Goal: Task Accomplishment & Management: Manage account settings

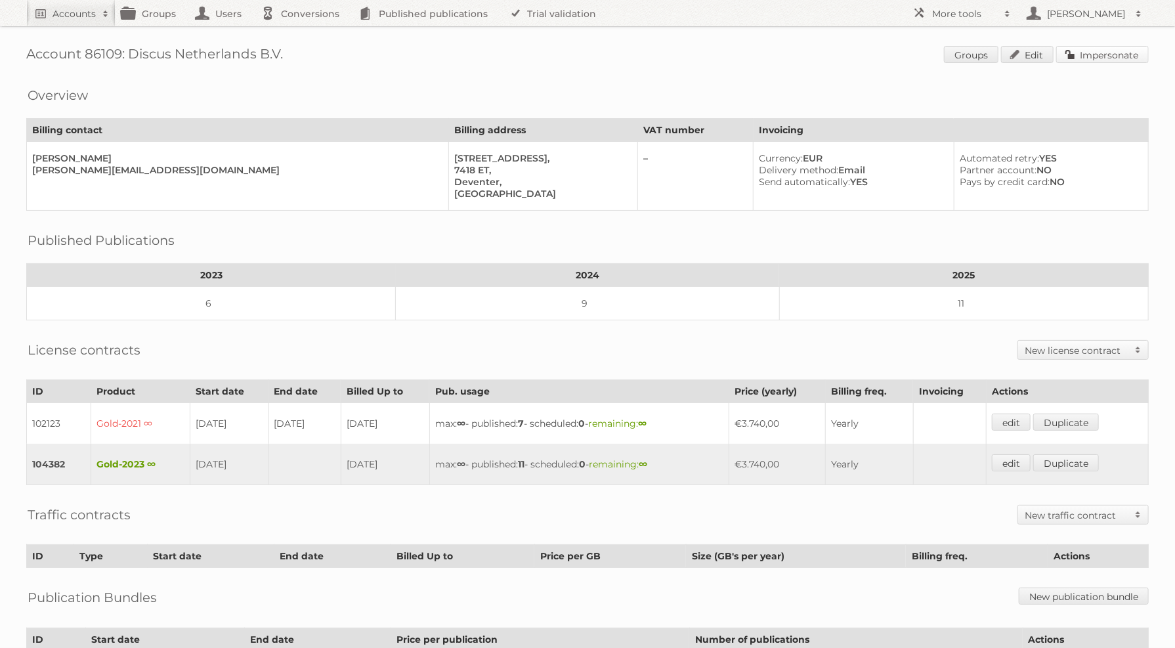
click at [1069, 49] on link "Impersonate" at bounding box center [1102, 54] width 93 height 17
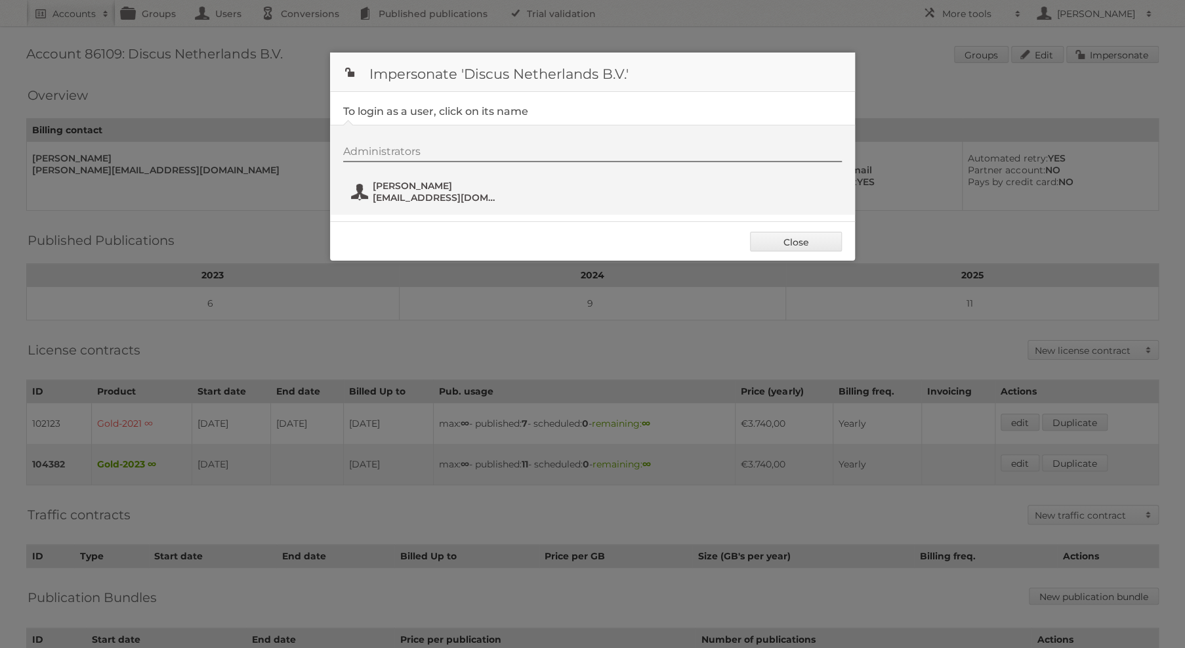
click at [387, 192] on span "armin@discus.nl" at bounding box center [436, 198] width 127 height 12
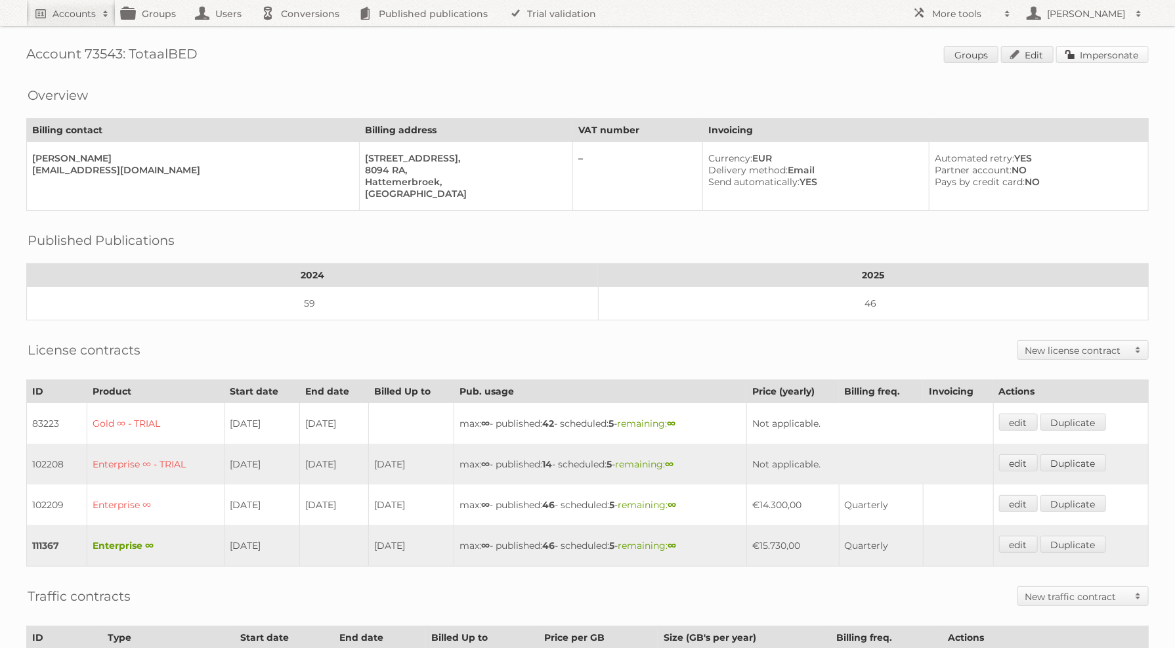
click at [1090, 56] on link "Impersonate" at bounding box center [1102, 54] width 93 height 17
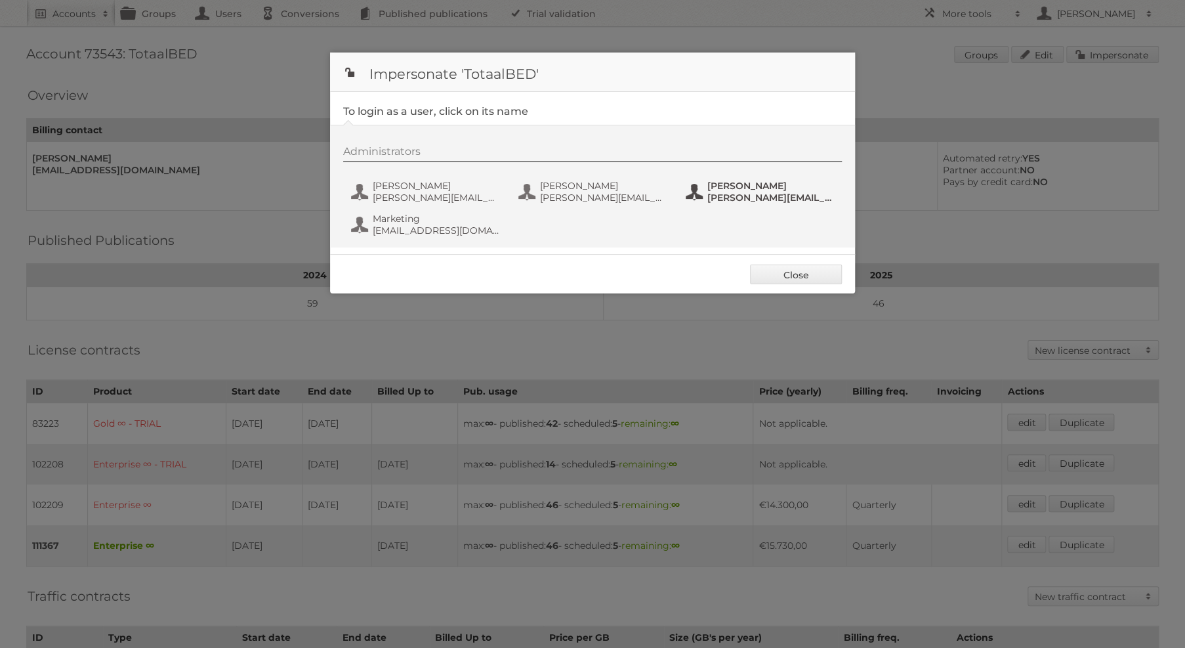
click at [713, 180] on span "[PERSON_NAME]" at bounding box center [771, 186] width 127 height 12
